Goal: Task Accomplishment & Management: Manage account settings

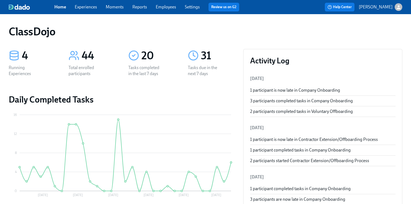
click at [172, 21] on div "ClassDojo" at bounding box center [205, 32] width 402 height 22
click at [172, 6] on link "Employees" at bounding box center [166, 6] width 20 height 5
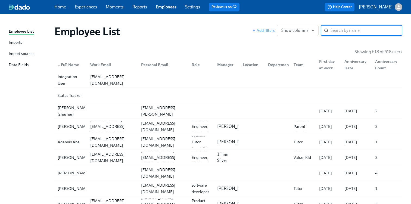
click at [17, 41] on div "Imports" at bounding box center [15, 42] width 13 height 7
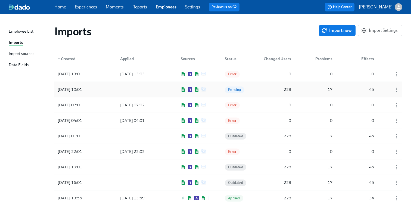
click at [129, 87] on div at bounding box center [140, 89] width 49 height 11
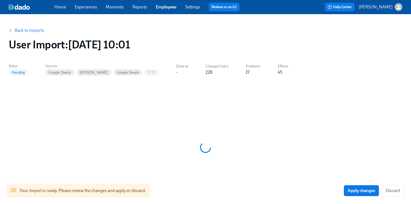
click at [33, 31] on link "Back to Imports" at bounding box center [29, 30] width 29 height 5
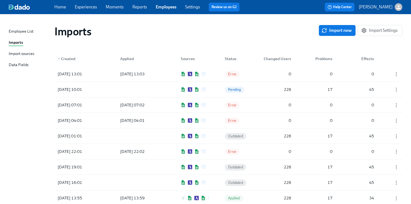
click at [16, 52] on div "Import sources" at bounding box center [22, 54] width 26 height 7
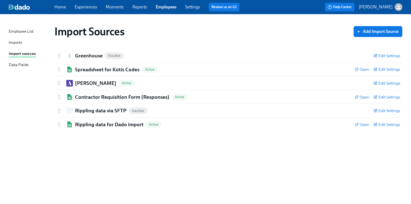
click at [19, 38] on div "Employee List Imports Import sources Data Fields" at bounding box center [32, 50] width 46 height 45
click at [18, 39] on div "Employee List Imports Import sources Data Fields" at bounding box center [32, 50] width 46 height 45
click at [16, 41] on div "Imports" at bounding box center [15, 42] width 13 height 7
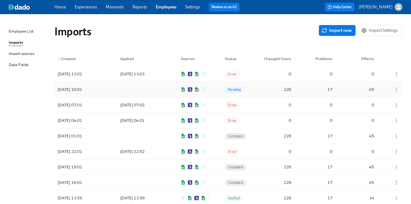
click at [156, 87] on div at bounding box center [140, 89] width 49 height 11
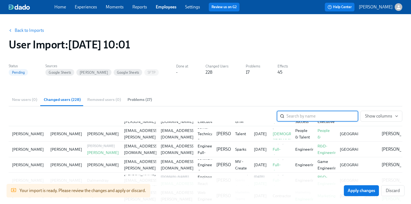
scroll to position [660, 0]
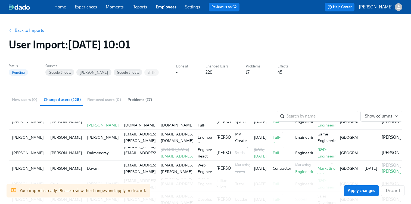
click at [17, 98] on div "New users (0) Changed users (228) Removed users (0) Problems (17)" at bounding box center [205, 99] width 393 height 13
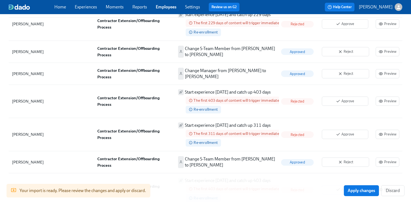
scroll to position [1196, 0]
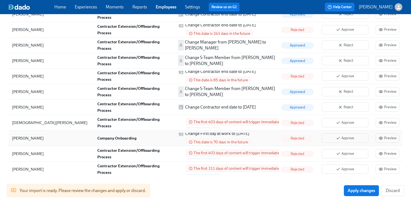
click at [216, 130] on p "Change First day at work to [DATE]" at bounding box center [217, 133] width 64 height 6
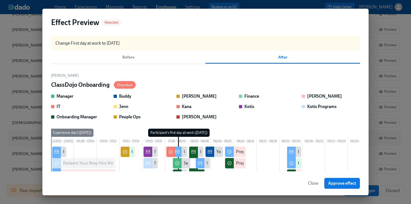
scroll to position [0, 193]
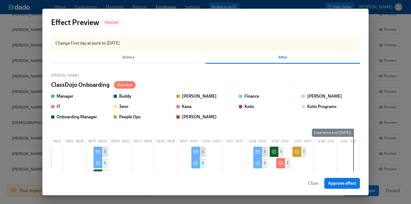
click at [311, 181] on span "Close" at bounding box center [313, 182] width 10 height 5
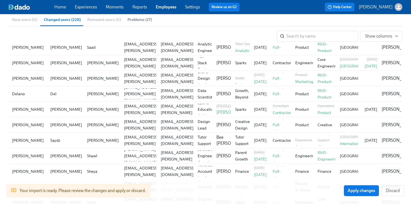
scroll to position [1978, 0]
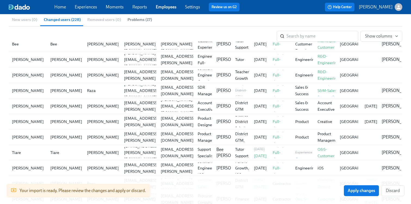
click at [60, 8] on link "Home" at bounding box center [60, 6] width 12 height 5
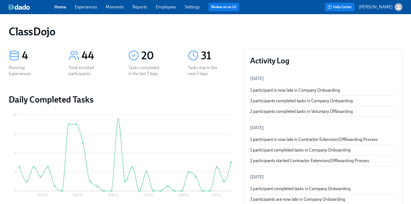
click at [82, 6] on link "Experiences" at bounding box center [86, 6] width 22 height 5
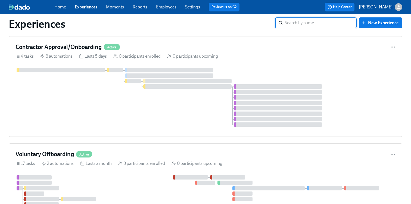
scroll to position [166, 0]
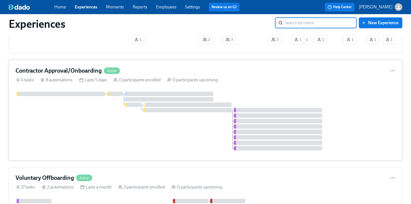
click at [111, 143] on div at bounding box center [205, 121] width 380 height 59
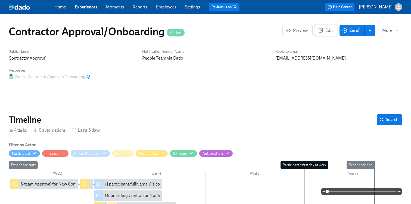
click at [321, 31] on icon "button" at bounding box center [321, 30] width 3 height 3
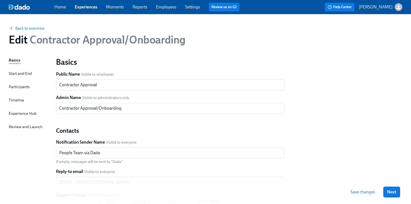
click at [27, 73] on div "Start and End" at bounding box center [20, 73] width 23 height 6
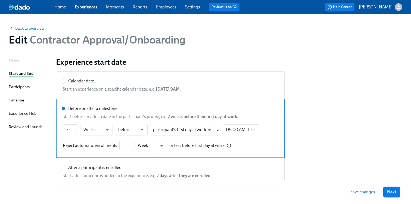
click at [29, 85] on div "Participants" at bounding box center [19, 87] width 21 height 6
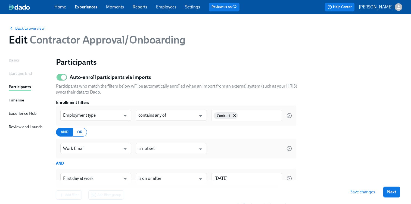
click at [24, 72] on div "Start and End" at bounding box center [20, 73] width 23 height 6
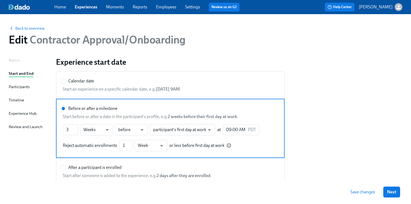
click at [189, 7] on link "Settings" at bounding box center [192, 6] width 15 height 5
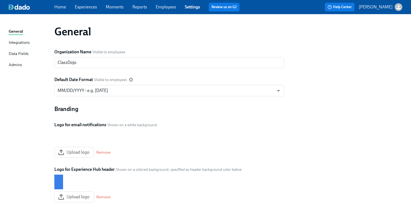
click at [160, 8] on link "Employees" at bounding box center [166, 6] width 20 height 5
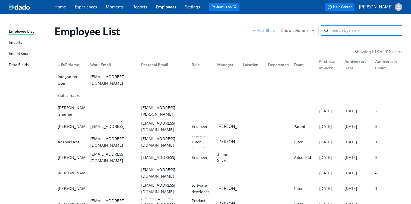
click at [30, 53] on div "Import sources" at bounding box center [22, 54] width 26 height 7
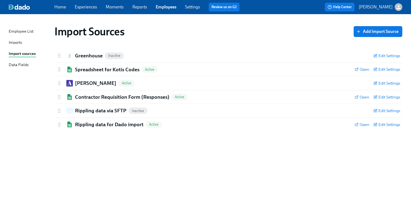
click at [17, 43] on div "Imports" at bounding box center [15, 42] width 13 height 7
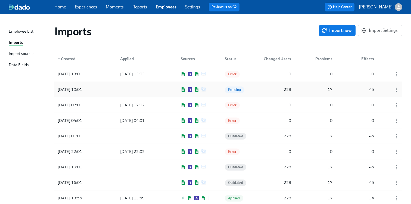
click at [116, 86] on div at bounding box center [140, 89] width 49 height 11
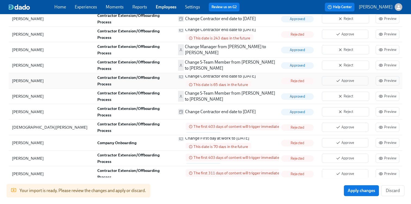
scroll to position [1196, 0]
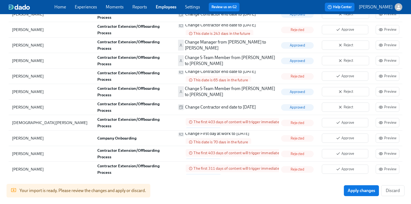
click at [24, 6] on img at bounding box center [19, 6] width 21 height 5
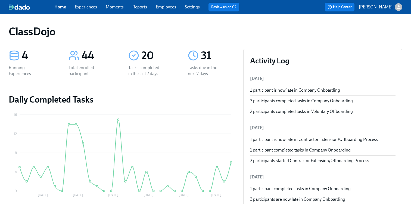
click at [82, 5] on link "Experiences" at bounding box center [86, 6] width 22 height 5
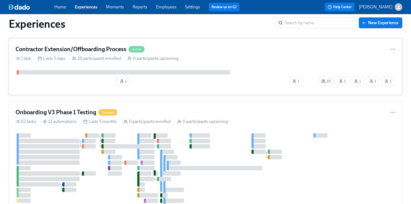
scroll to position [407, 0]
click at [209, 68] on div "Contractor Extension/Offboarding Process Active 1 task Lasts 5 days 18 particip…" at bounding box center [205, 66] width 393 height 57
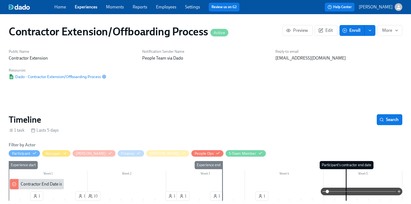
scroll to position [0, 375]
click at [329, 26] on button "Edit" at bounding box center [326, 30] width 23 height 11
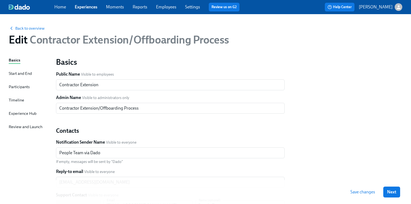
click at [13, 73] on div "Start and End" at bounding box center [20, 73] width 23 height 6
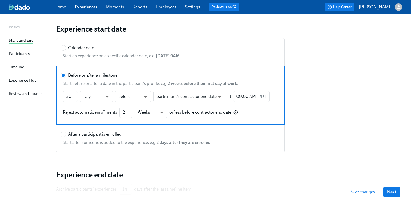
scroll to position [34, 0]
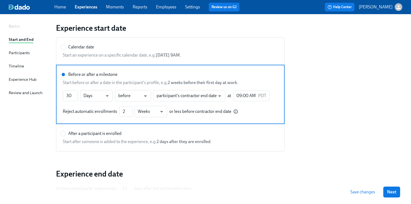
click at [26, 53] on div "Participants" at bounding box center [19, 53] width 21 height 6
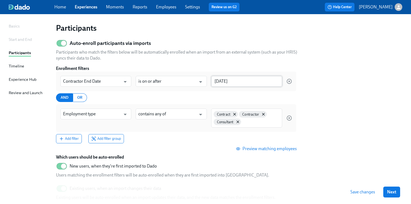
click at [235, 80] on input "[DATE]" at bounding box center [246, 81] width 71 height 11
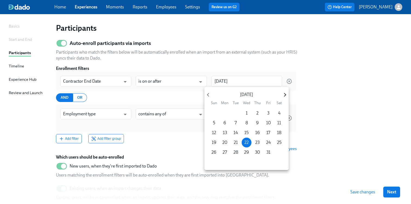
click at [283, 92] on icon "button" at bounding box center [284, 94] width 7 height 7
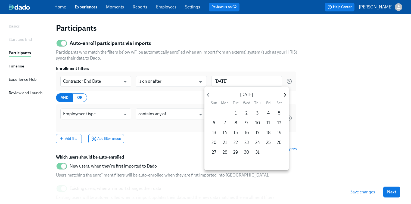
click at [283, 92] on icon "button" at bounding box center [284, 94] width 7 height 7
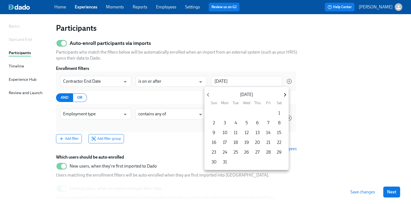
click at [283, 92] on icon "button" at bounding box center [284, 94] width 7 height 7
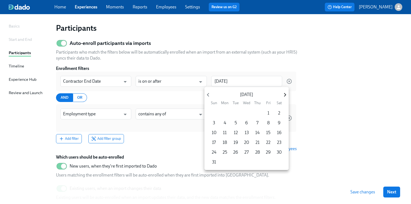
click at [283, 92] on icon "button" at bounding box center [284, 94] width 7 height 7
click at [248, 124] on span "8" at bounding box center [246, 123] width 10 height 6
type input "[DATE]"
click at [350, 107] on div at bounding box center [205, 102] width 411 height 204
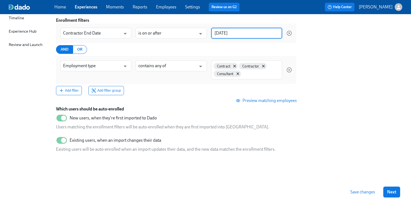
scroll to position [89, 0]
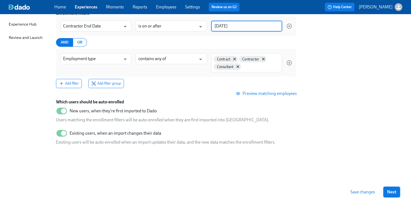
click at [389, 186] on button "Next" at bounding box center [391, 191] width 17 height 11
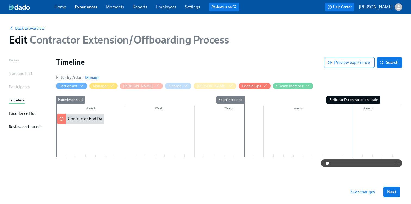
click at [362, 190] on span "Save changes" at bounding box center [362, 191] width 25 height 5
click at [29, 71] on div "Start and End" at bounding box center [20, 73] width 23 height 6
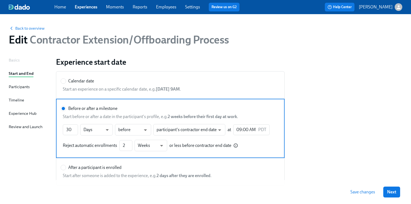
click at [16, 58] on div "Basics" at bounding box center [14, 60] width 11 height 6
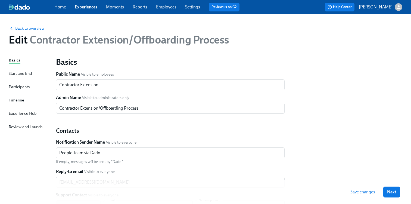
click at [20, 78] on div "Basics Start and End Participants Timeline Experience Hub Review and Launch" at bounding box center [29, 166] width 41 height 218
click at [20, 75] on div "Start and End" at bounding box center [20, 73] width 23 height 6
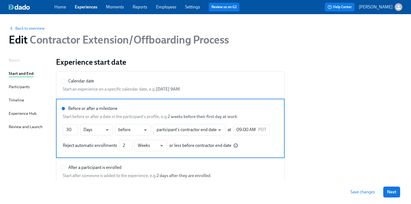
click at [24, 3] on div "Home Experiences Moments Reports Employees Settings Review us on G2 Help Center…" at bounding box center [205, 7] width 411 height 14
click at [18, 7] on img at bounding box center [19, 6] width 21 height 5
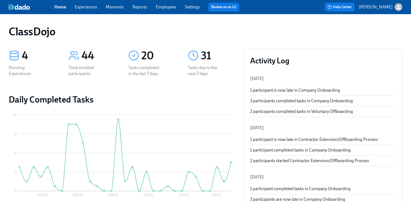
click at [161, 4] on link "Employees" at bounding box center [166, 6] width 20 height 5
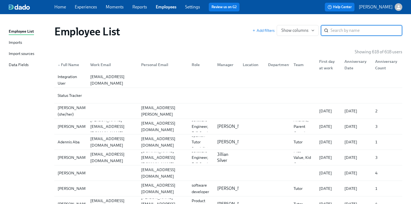
click at [16, 44] on div "Imports" at bounding box center [15, 42] width 13 height 7
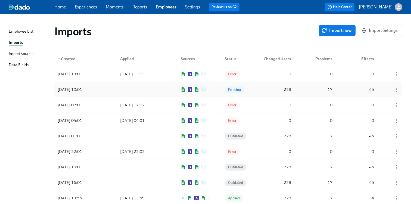
click at [219, 92] on div "[DATE] 10:01 Pending 228 17 45" at bounding box center [228, 89] width 348 height 15
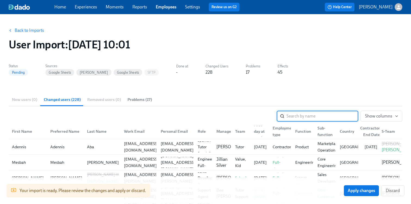
click at [23, 33] on link "Back to Imports" at bounding box center [29, 30] width 29 height 5
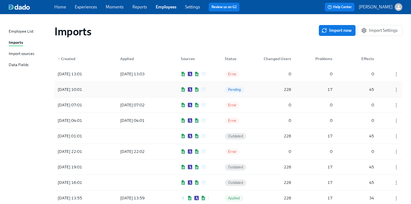
click at [259, 90] on div "228" at bounding box center [276, 89] width 34 height 11
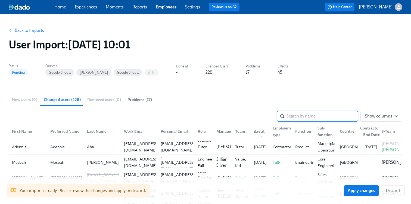
click at [22, 32] on link "Back to Imports" at bounding box center [29, 30] width 29 height 5
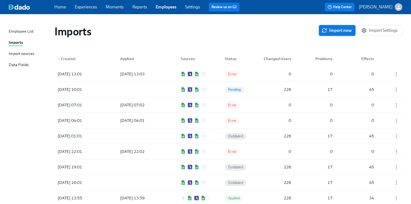
click at [331, 28] on span "Import now" at bounding box center [336, 30] width 29 height 5
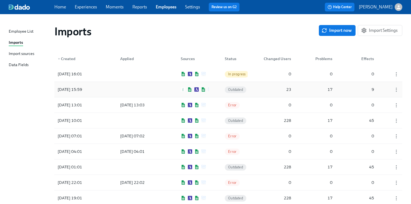
click at [168, 87] on div "[DATE] 15:59 Outdated 23 17 9" at bounding box center [228, 89] width 348 height 15
